Goal: Task Accomplishment & Management: Manage account settings

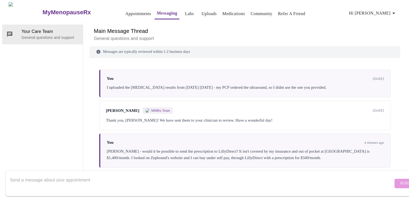
click at [18, 34] on div "Your Care Team General questions and support" at bounding box center [42, 99] width 81 height 155
click at [125, 12] on link "Appointments" at bounding box center [138, 14] width 26 height 8
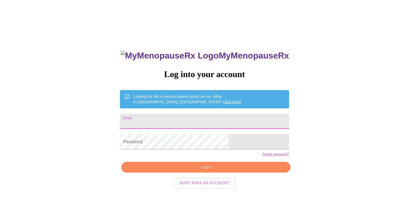
click at [167, 119] on input "Email" at bounding box center [204, 121] width 169 height 15
type input "marypettey@sbcglobal.net"
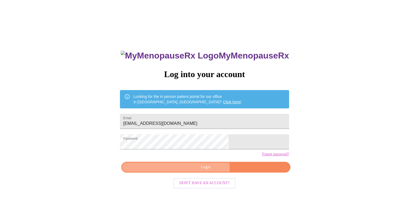
click at [204, 170] on span "Login" at bounding box center [206, 167] width 157 height 7
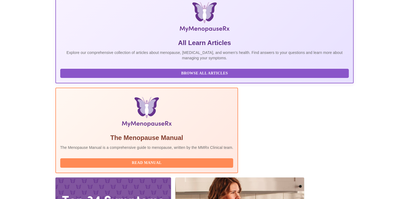
scroll to position [108, 0]
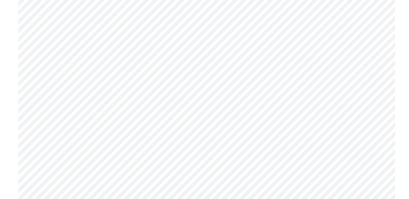
scroll to position [1291, 0]
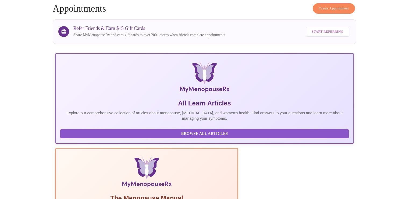
scroll to position [54, 0]
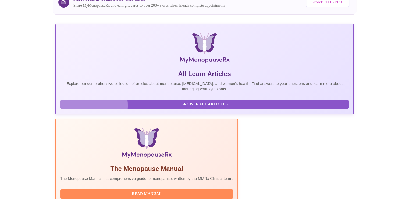
click at [74, 108] on span "Browse All Articles" at bounding box center [205, 104] width 278 height 7
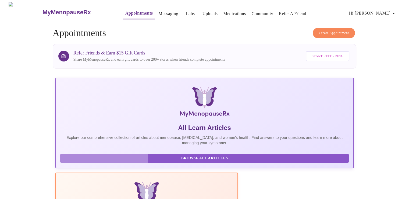
click at [104, 161] on span "Browse All Articles" at bounding box center [205, 158] width 278 height 7
click at [394, 11] on icon "button" at bounding box center [394, 13] width 6 height 6
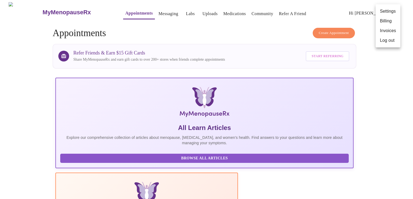
click at [388, 20] on li "Billing" at bounding box center [388, 21] width 25 height 10
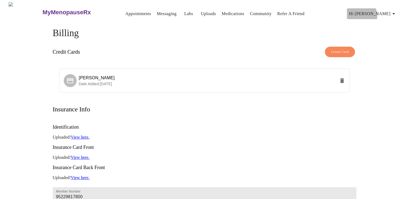
click at [389, 13] on span "Hi [PERSON_NAME]" at bounding box center [373, 14] width 48 height 8
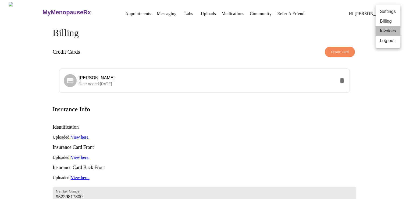
click at [387, 30] on li "Invoices" at bounding box center [388, 31] width 25 height 10
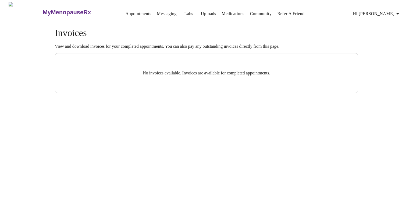
click at [255, 10] on link "Community" at bounding box center [261, 14] width 22 height 8
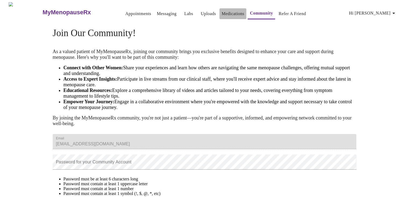
click at [227, 12] on link "Medications" at bounding box center [233, 14] width 23 height 8
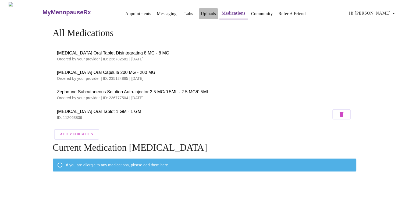
click at [201, 13] on link "Uploads" at bounding box center [208, 14] width 15 height 8
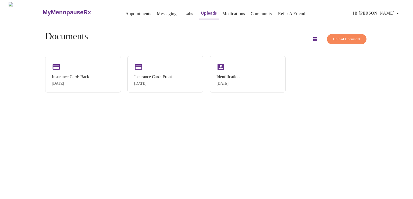
click at [185, 12] on link "Labs" at bounding box center [189, 14] width 9 height 8
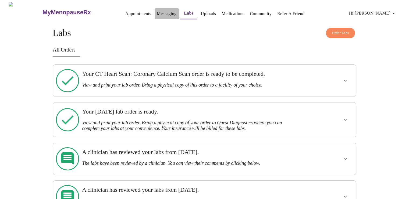
click at [159, 12] on link "Messaging" at bounding box center [167, 14] width 20 height 8
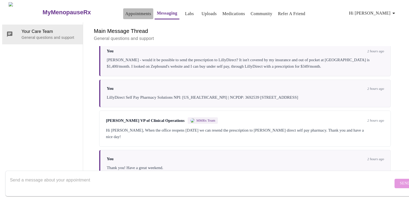
click at [125, 10] on link "Appointments" at bounding box center [138, 14] width 26 height 8
